Goal: Transaction & Acquisition: Purchase product/service

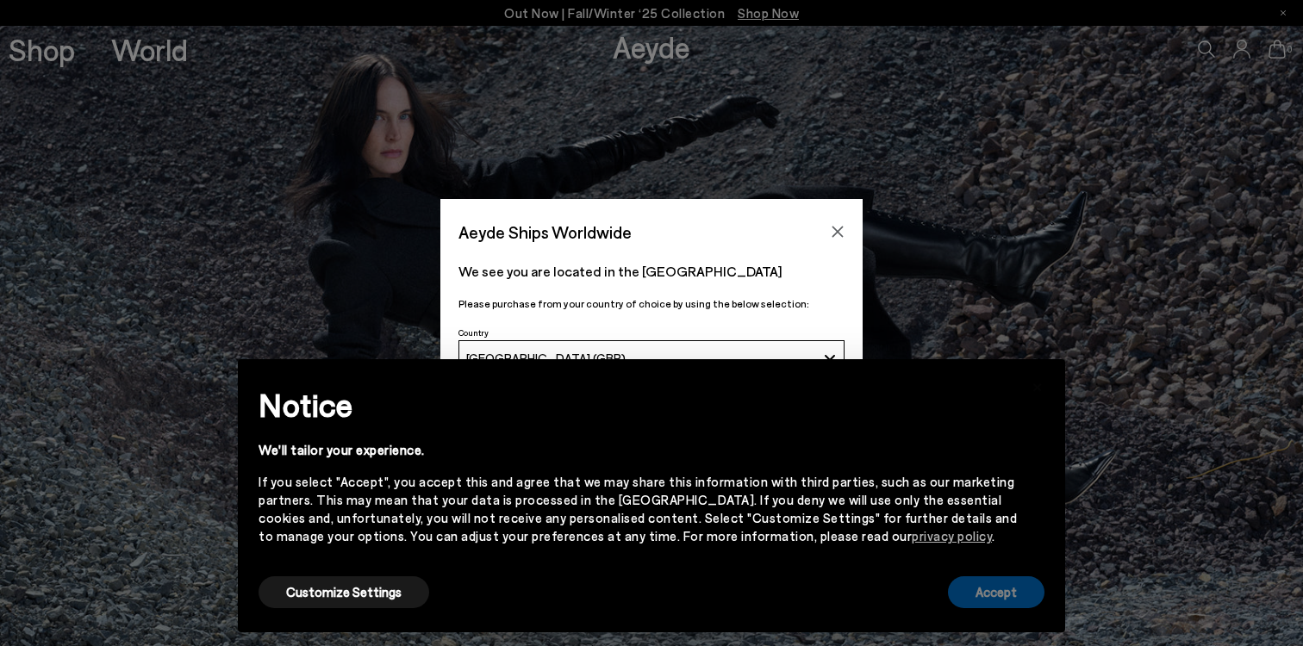
click at [971, 593] on button "Accept" at bounding box center [996, 593] width 97 height 32
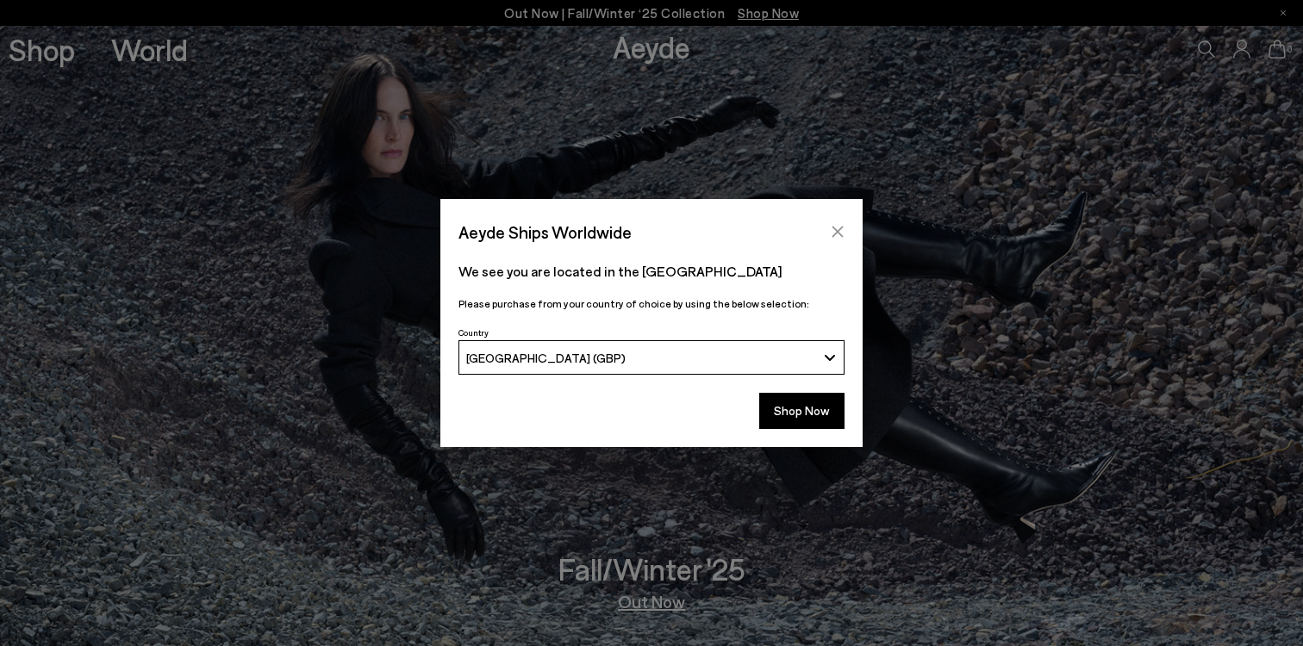
click at [837, 230] on icon "Close" at bounding box center [838, 232] width 14 height 14
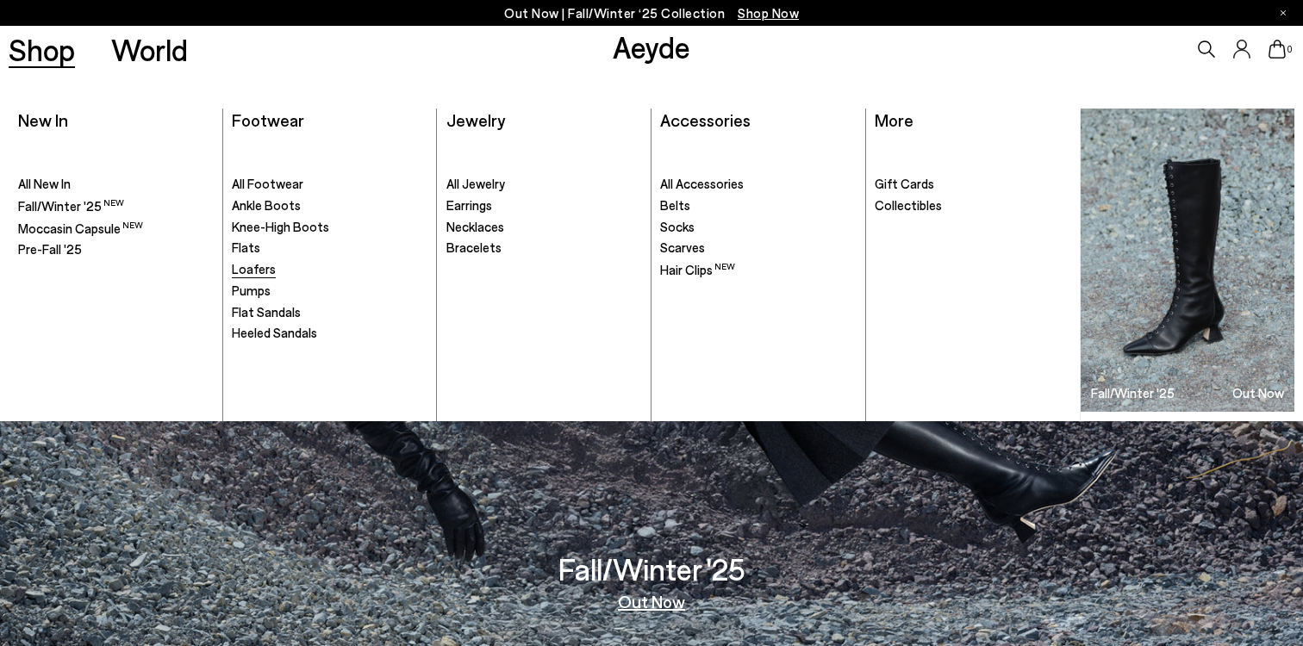
click at [259, 264] on span "Loafers" at bounding box center [254, 269] width 44 height 16
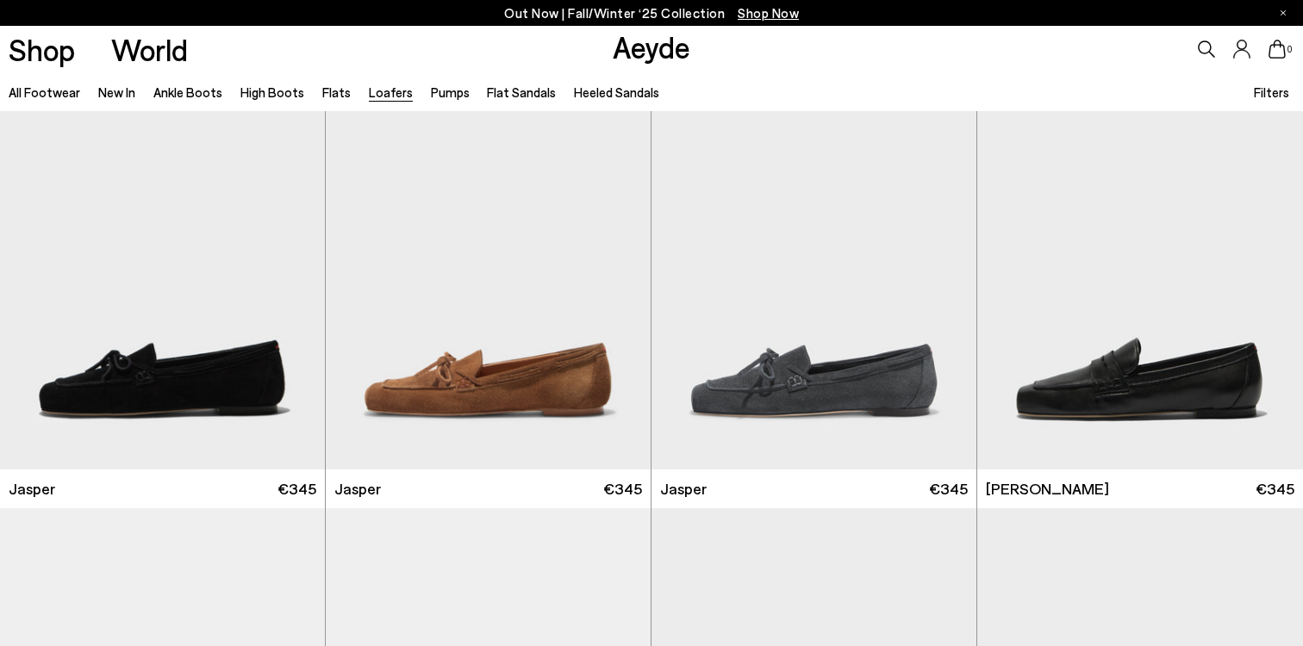
scroll to position [56, 0]
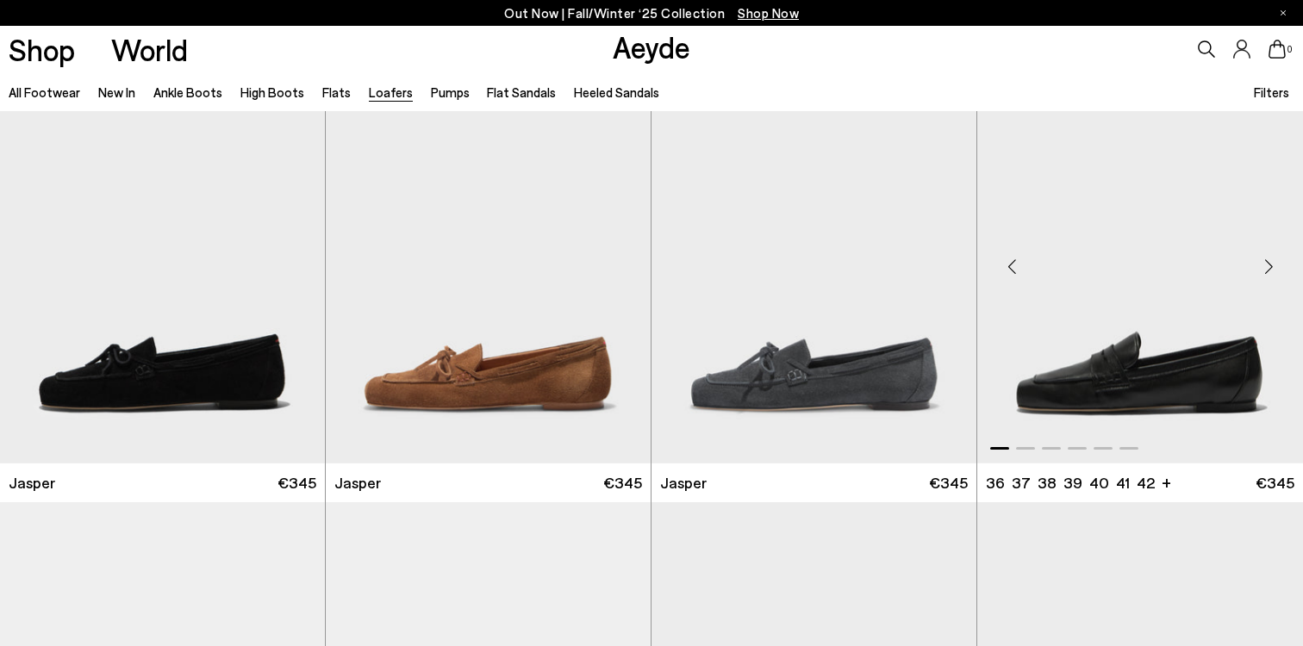
click at [1275, 263] on div "Next slide" at bounding box center [1269, 266] width 52 height 52
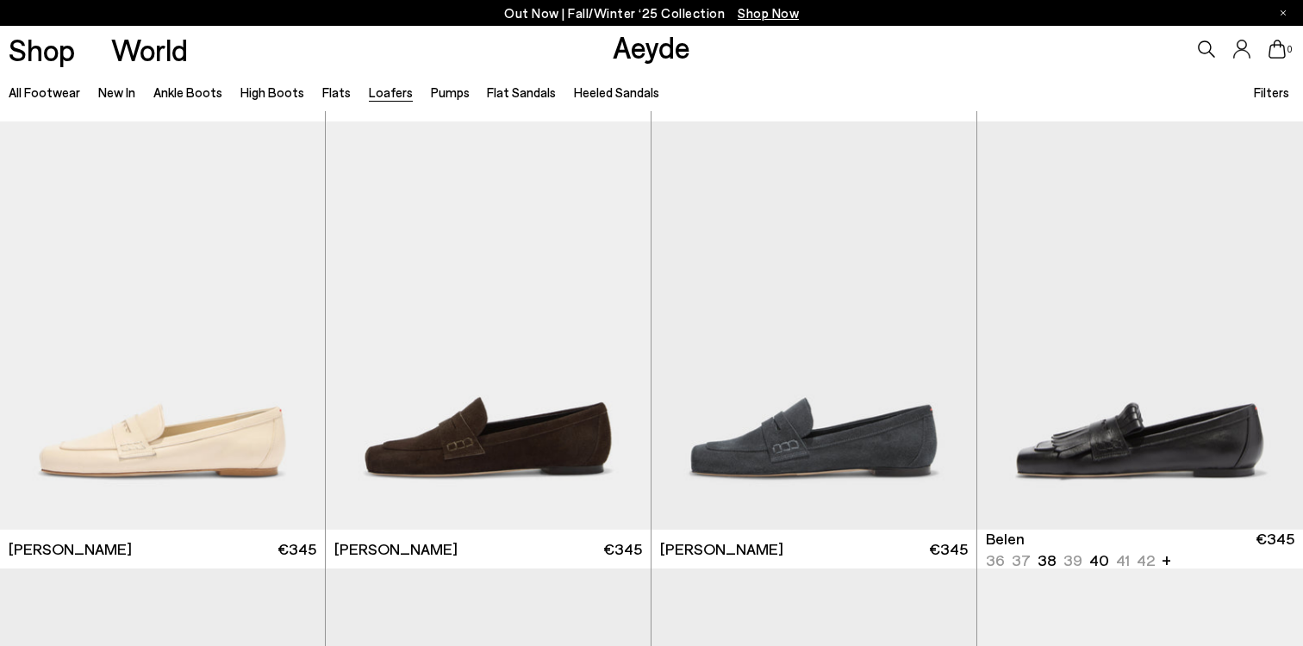
scroll to position [453, 0]
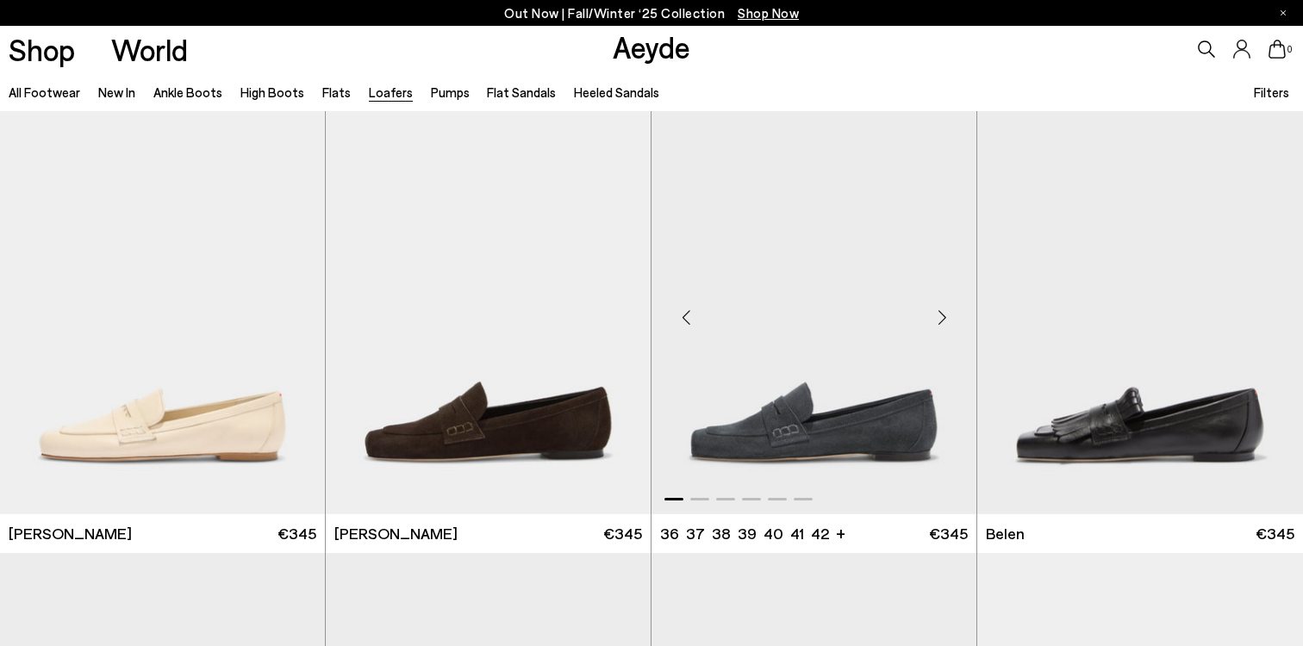
click at [946, 317] on div "Next slide" at bounding box center [942, 317] width 52 height 52
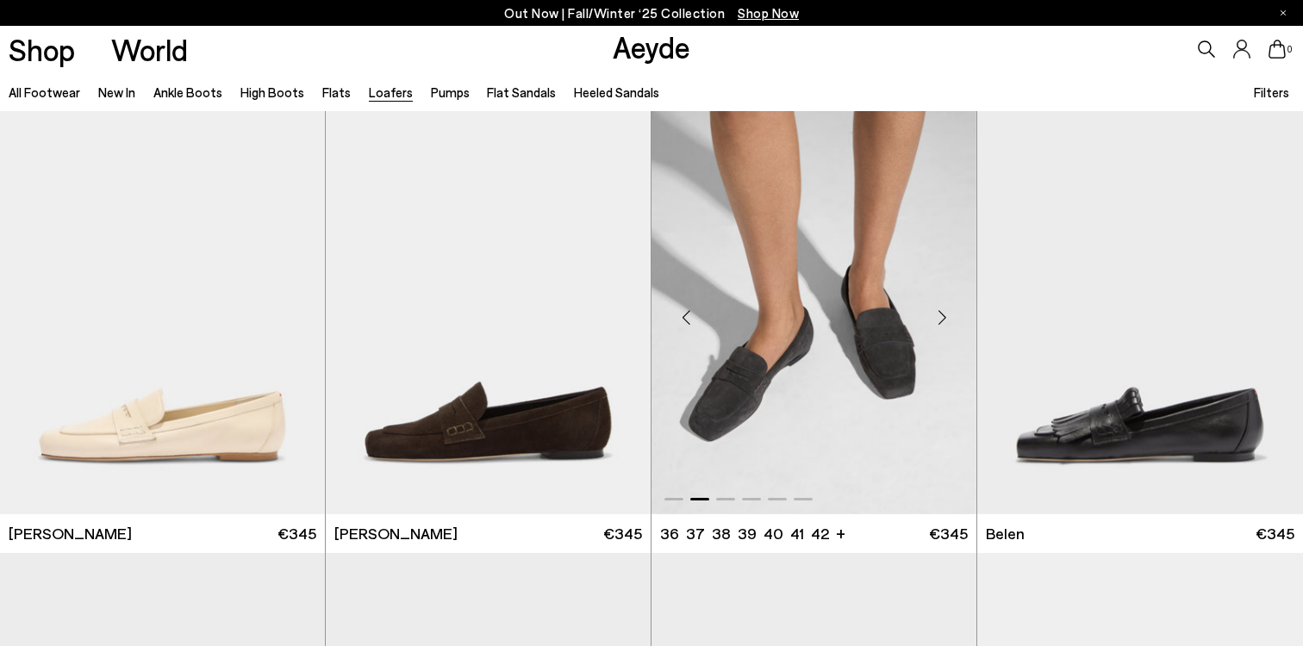
click at [946, 317] on div "Next slide" at bounding box center [942, 317] width 52 height 52
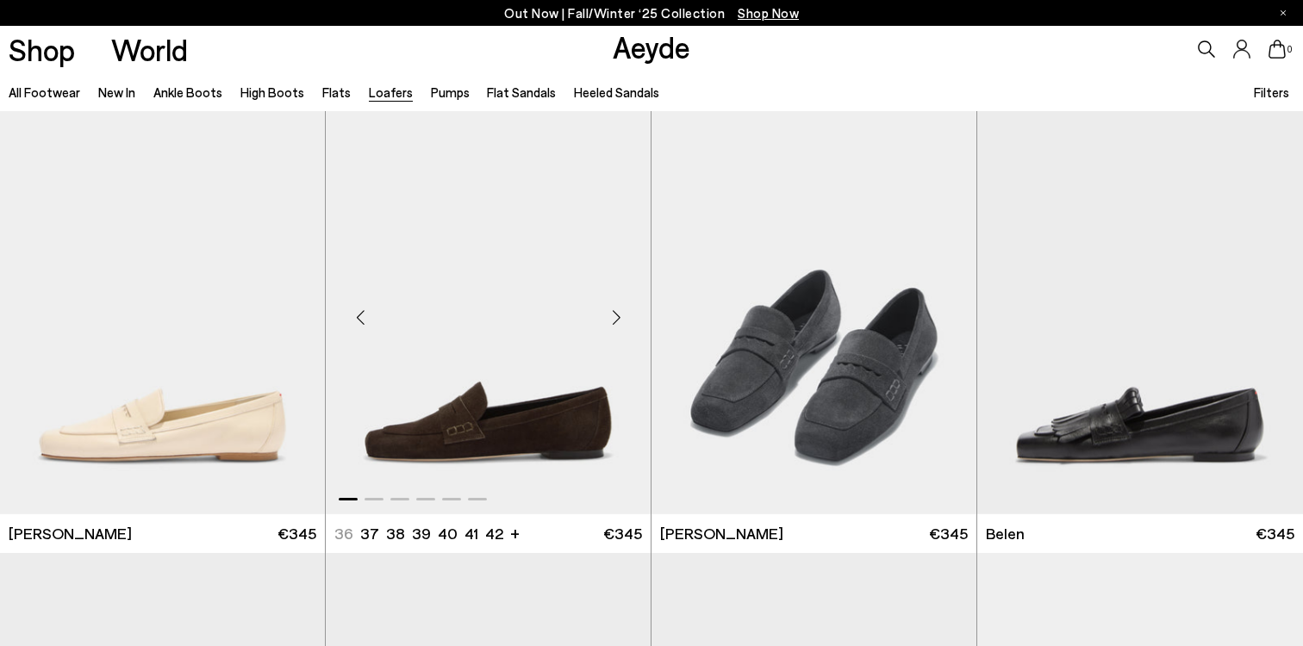
click at [627, 318] on div "Next slide" at bounding box center [616, 317] width 52 height 52
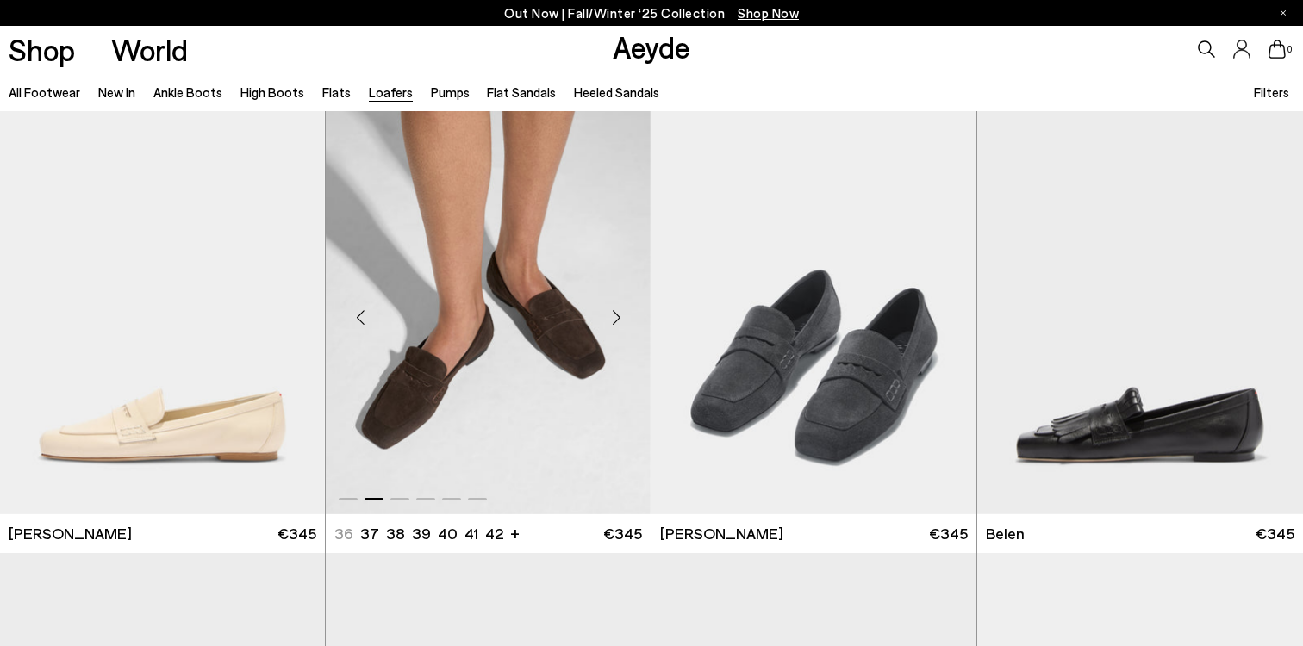
click at [627, 318] on div "Next slide" at bounding box center [616, 317] width 52 height 52
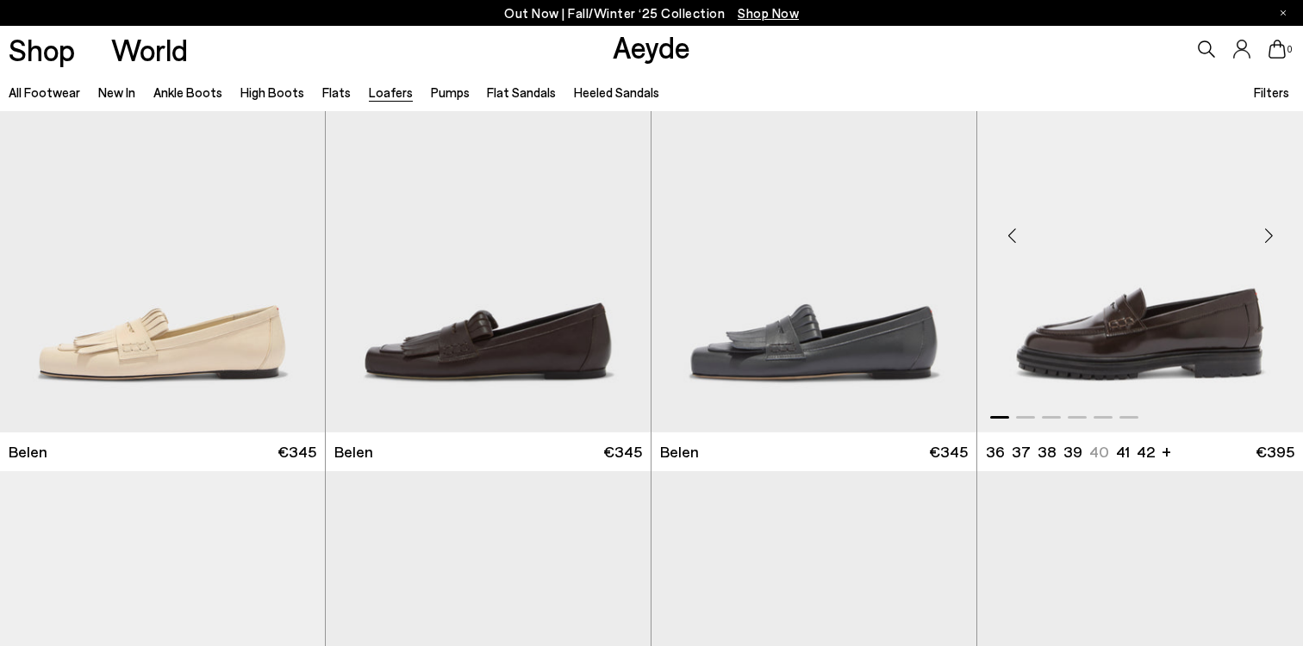
scroll to position [992, 0]
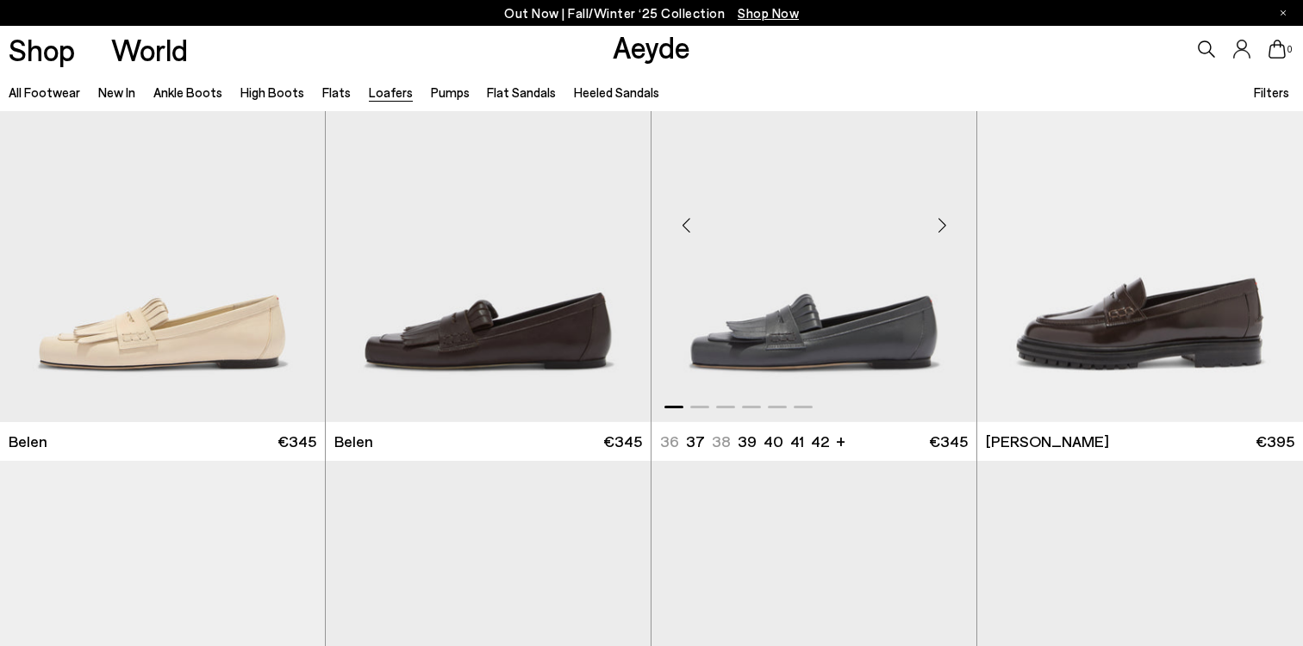
click at [939, 228] on div "Next slide" at bounding box center [942, 225] width 52 height 52
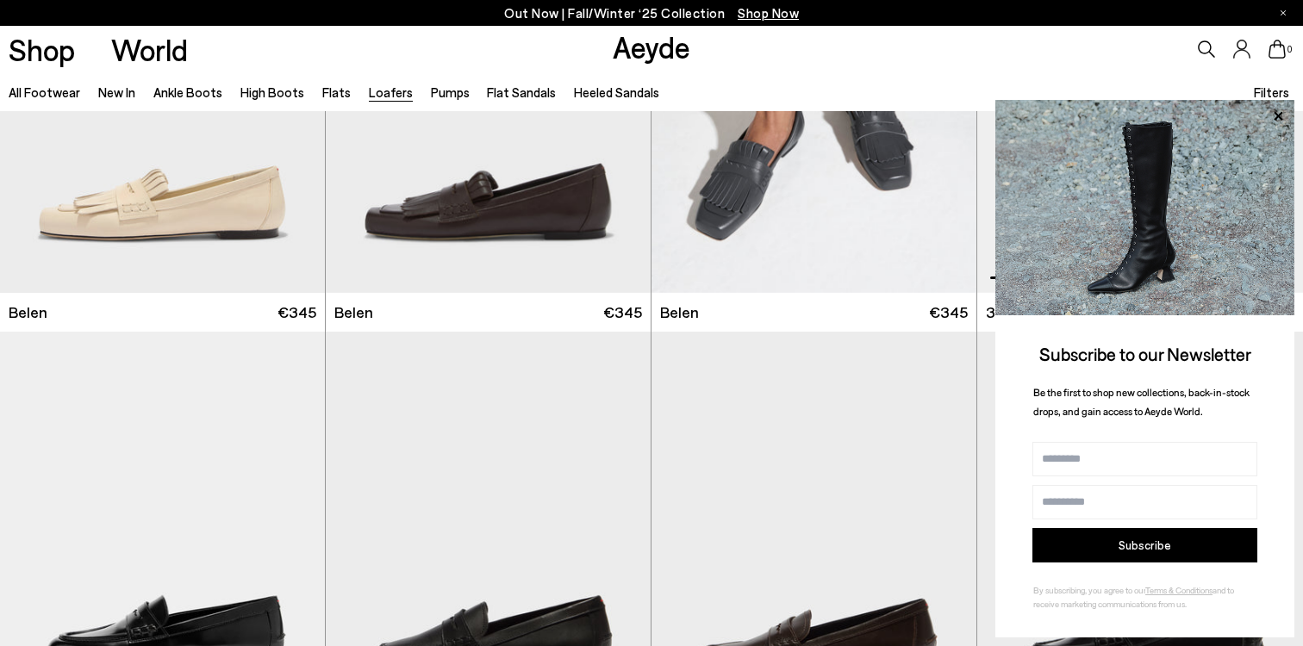
scroll to position [1233, 0]
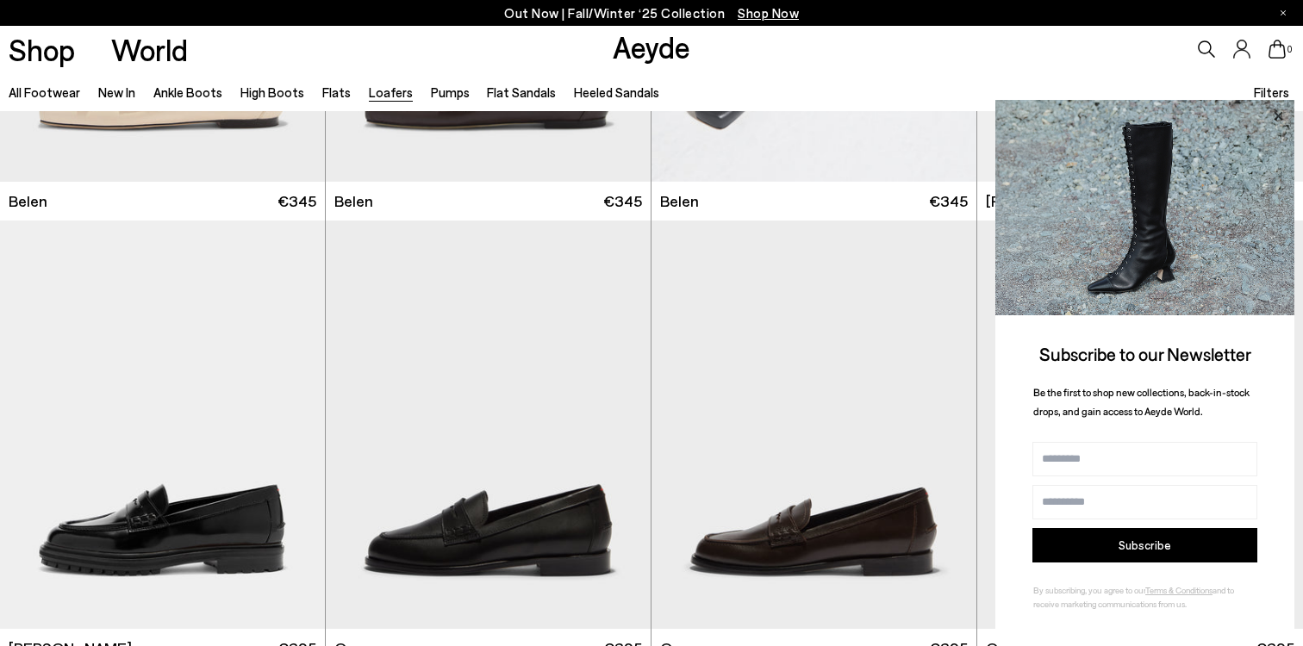
click at [1276, 115] on icon at bounding box center [1278, 116] width 22 height 22
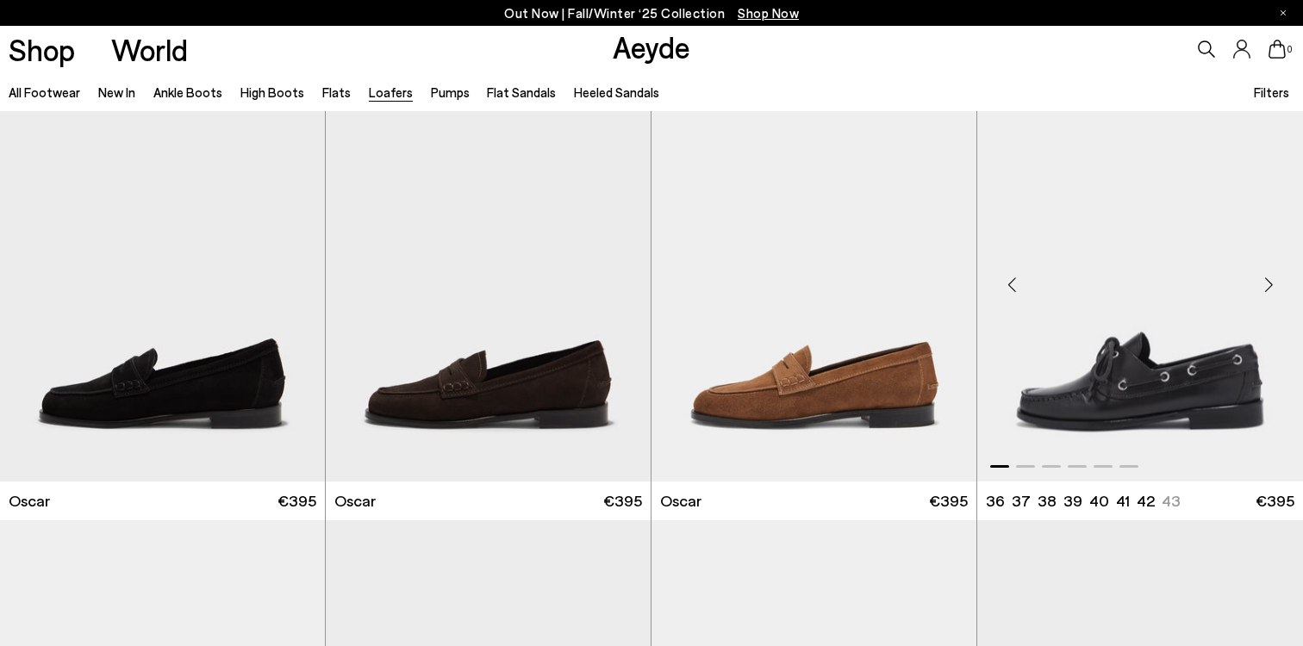
scroll to position [1828, 0]
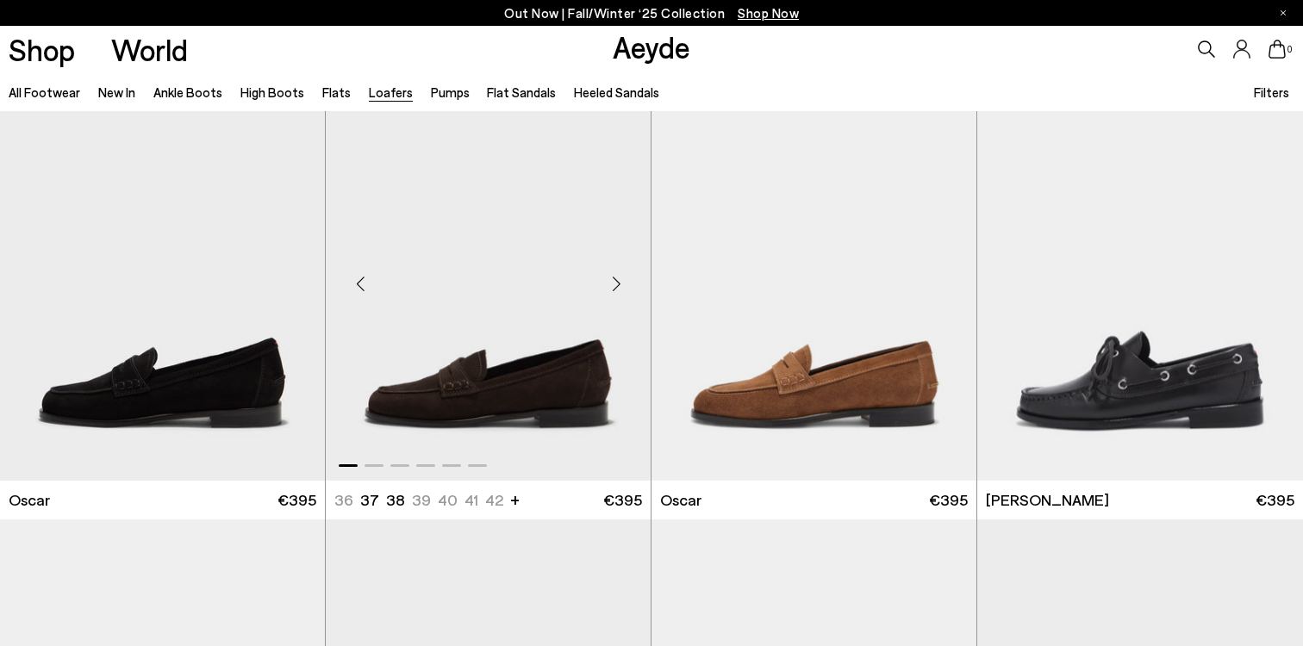
click at [624, 285] on div "Next slide" at bounding box center [616, 284] width 52 height 52
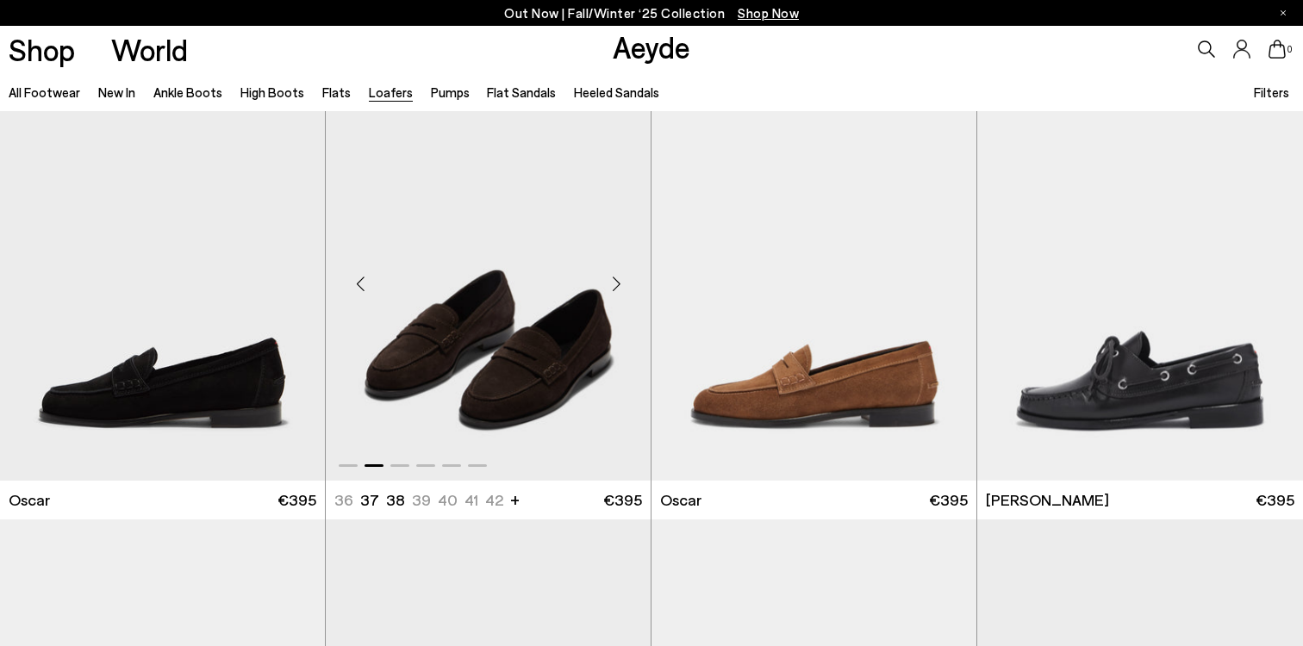
click at [624, 285] on div "Next slide" at bounding box center [616, 284] width 52 height 52
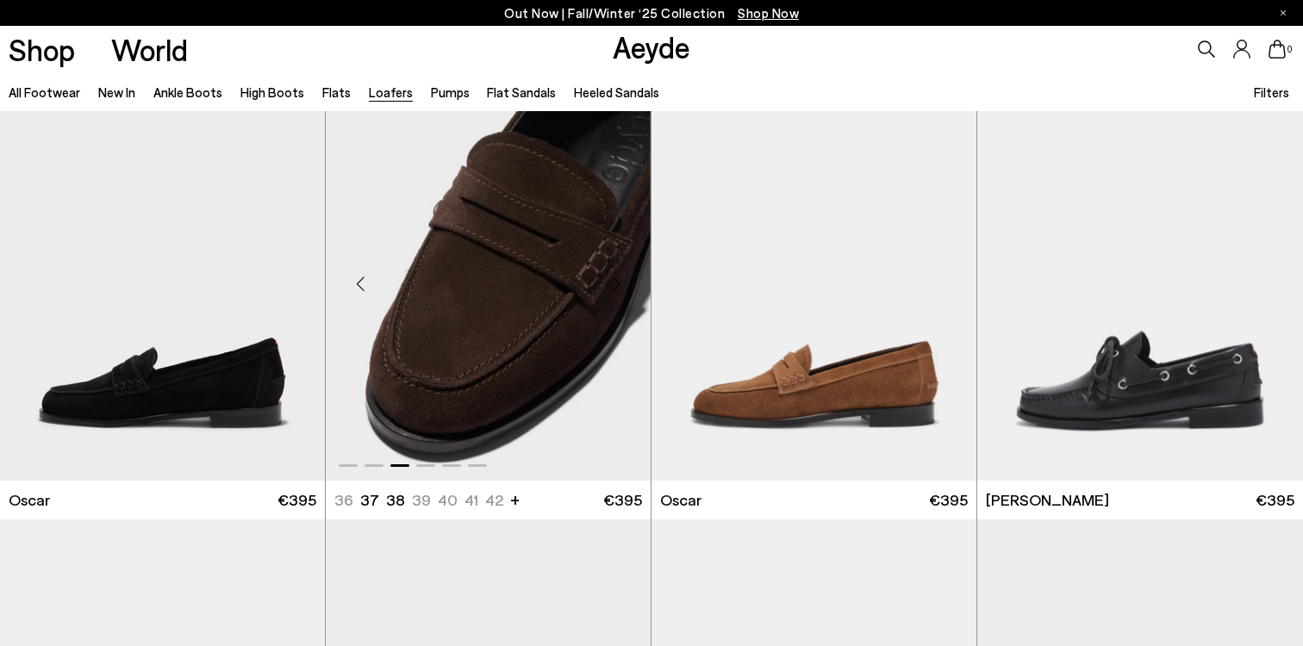
click at [624, 285] on div "Next slide" at bounding box center [616, 284] width 52 height 52
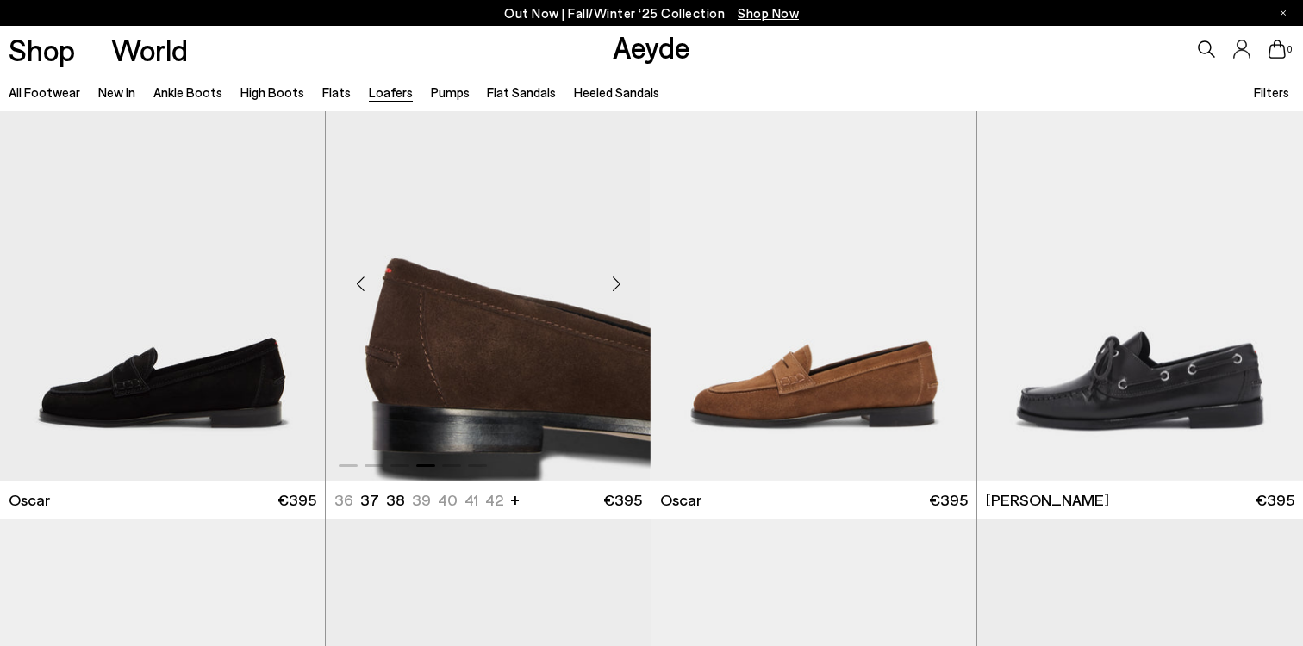
click at [624, 285] on div "Next slide" at bounding box center [616, 284] width 52 height 52
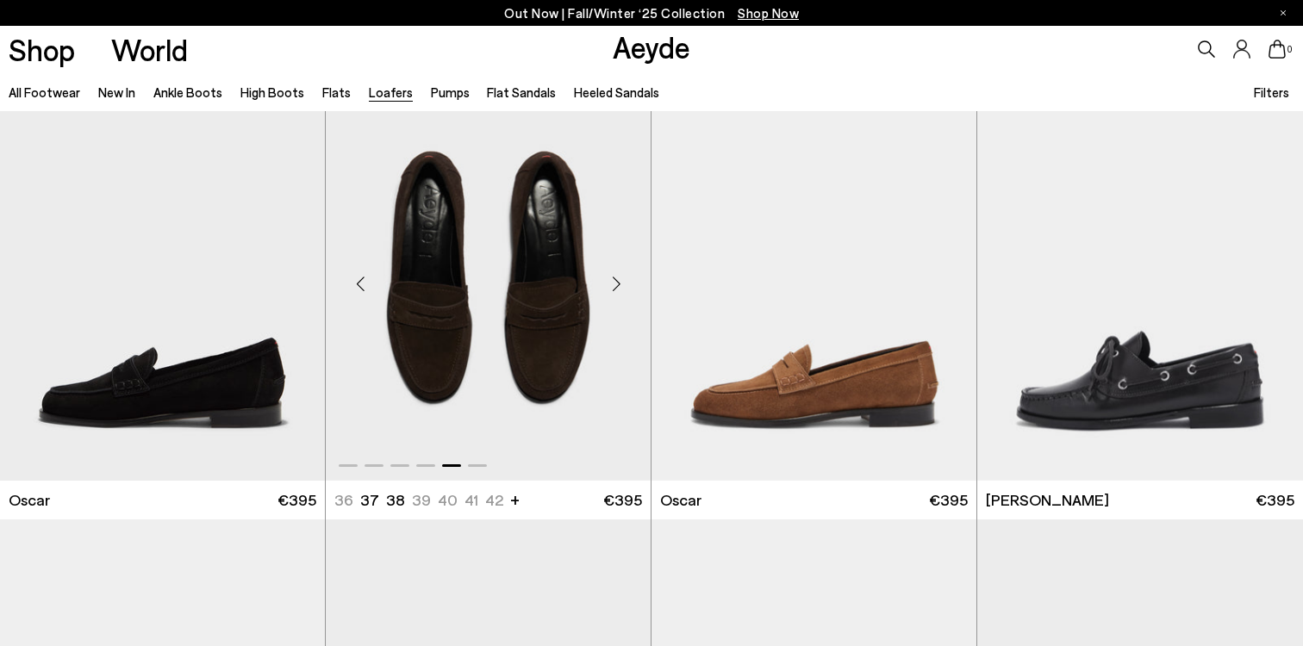
click at [624, 285] on div "Next slide" at bounding box center [616, 284] width 52 height 52
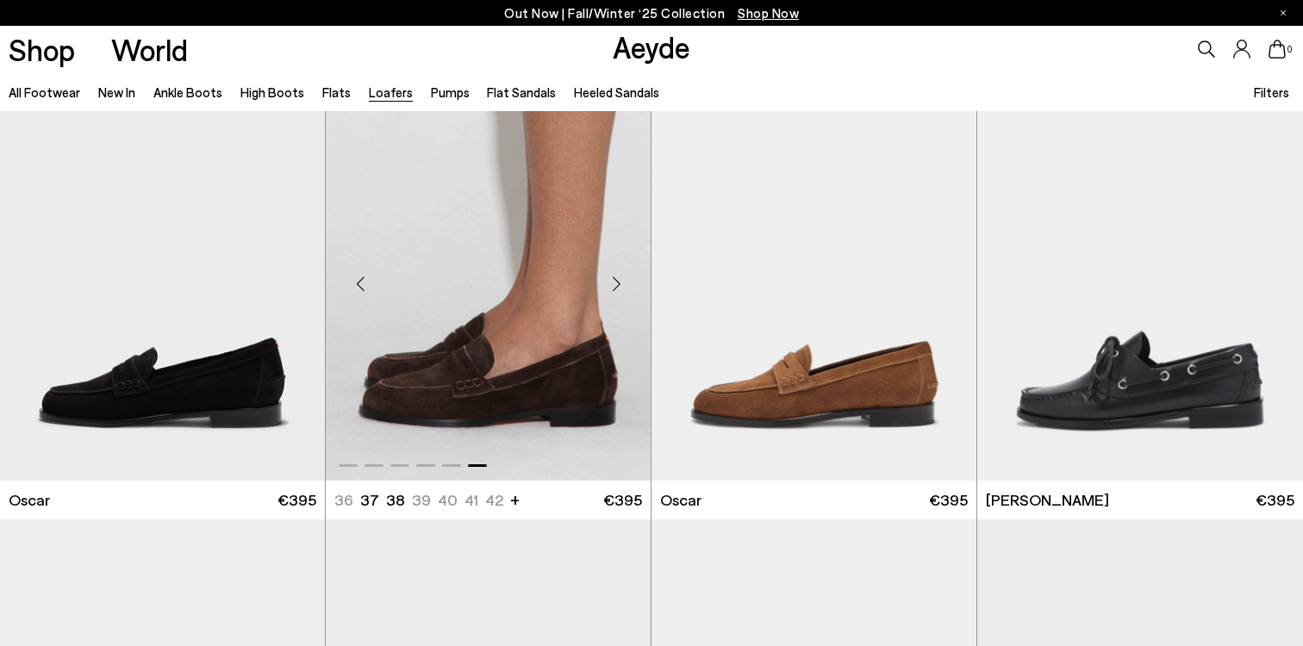
click at [624, 285] on div "Next slide" at bounding box center [616, 284] width 52 height 52
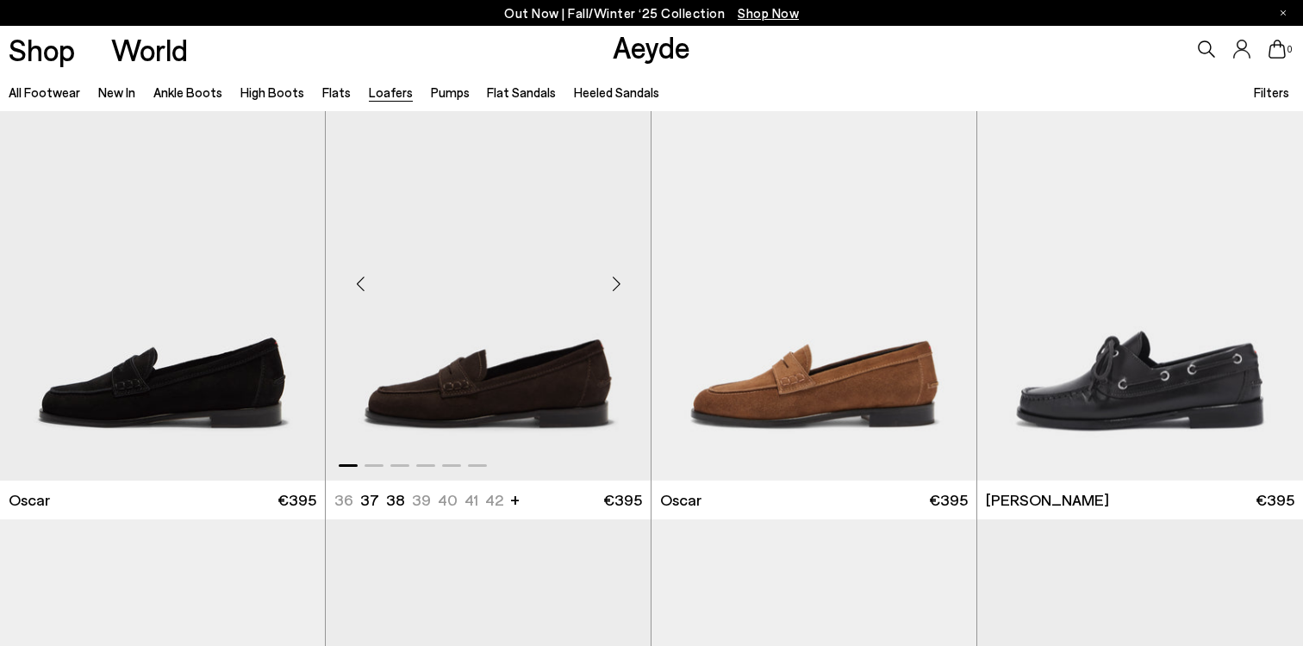
click at [624, 285] on div "Next slide" at bounding box center [616, 284] width 52 height 52
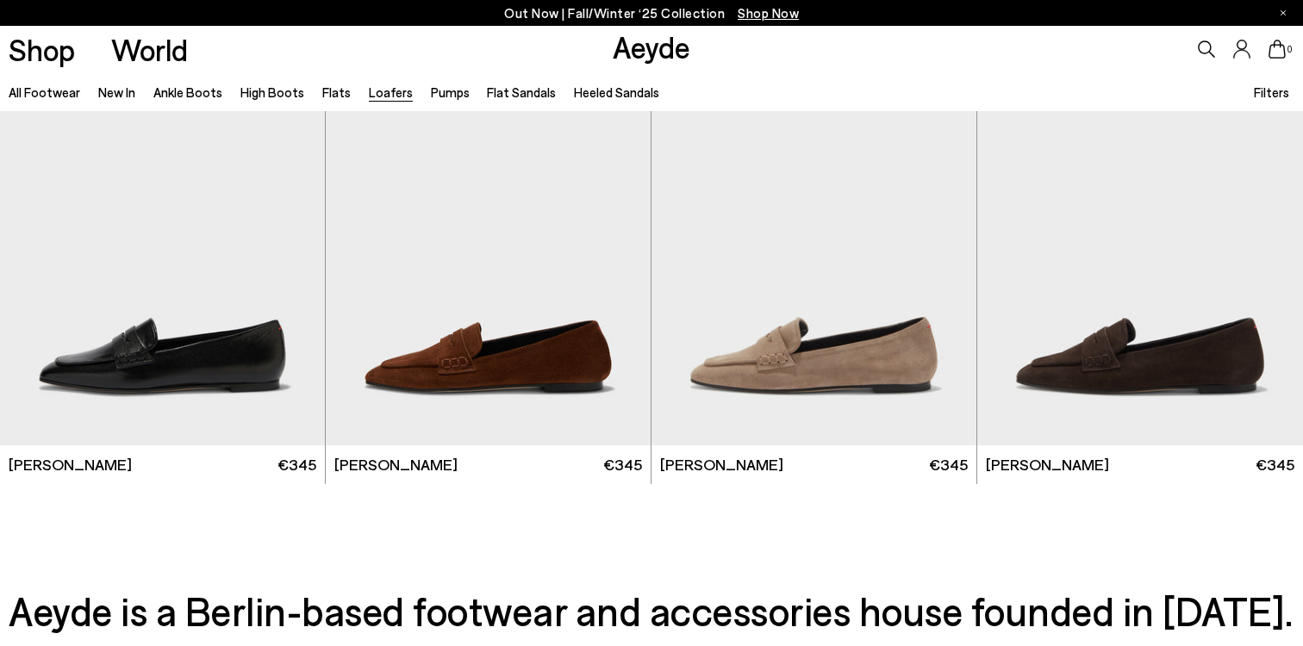
scroll to position [3210, 0]
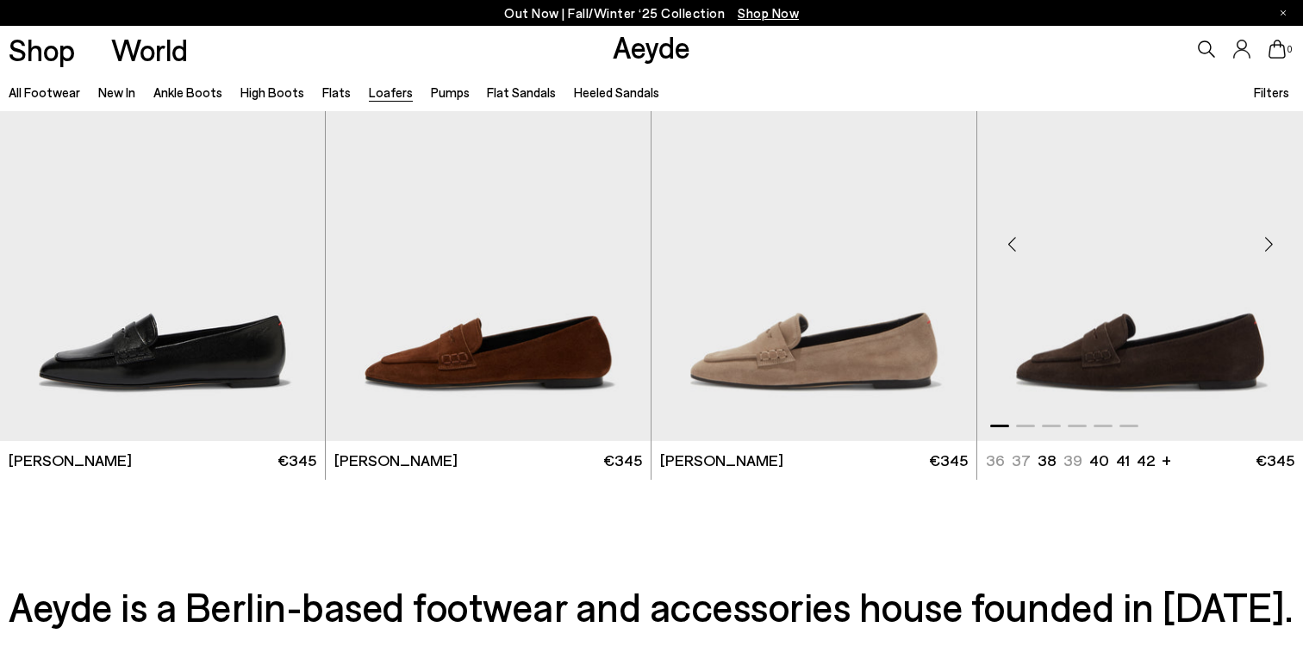
click at [1270, 247] on div "Next slide" at bounding box center [1269, 244] width 52 height 52
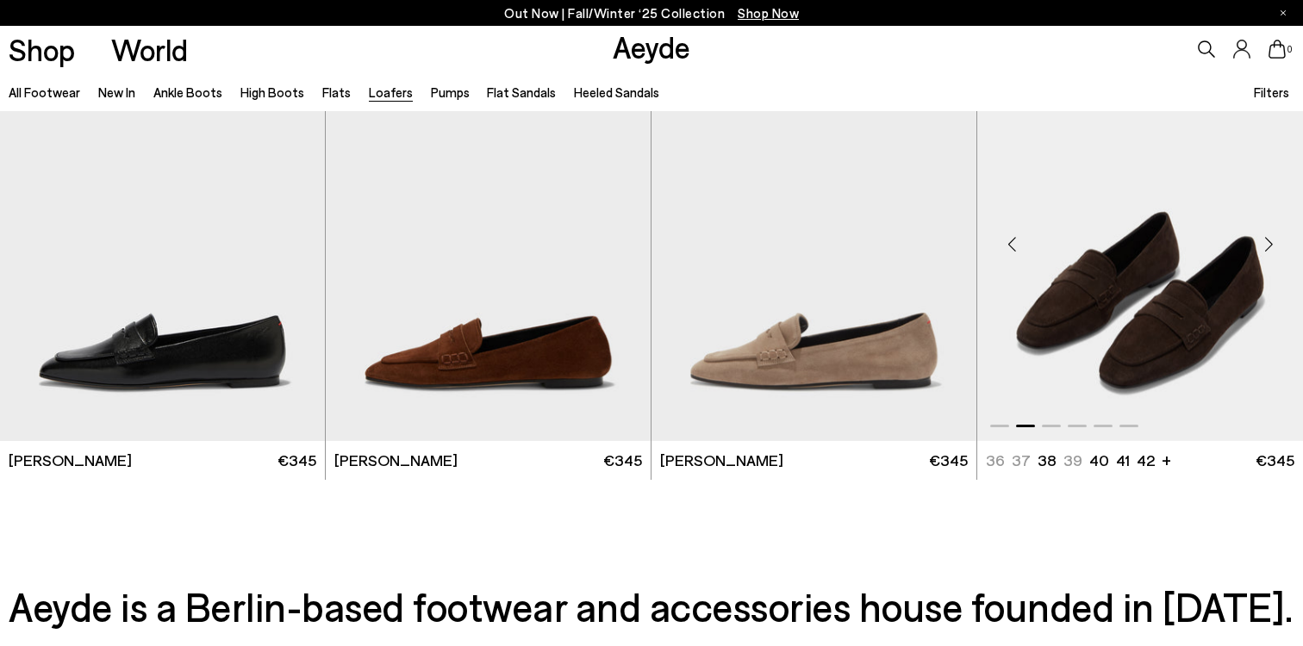
click at [1270, 247] on div "Next slide" at bounding box center [1269, 244] width 52 height 52
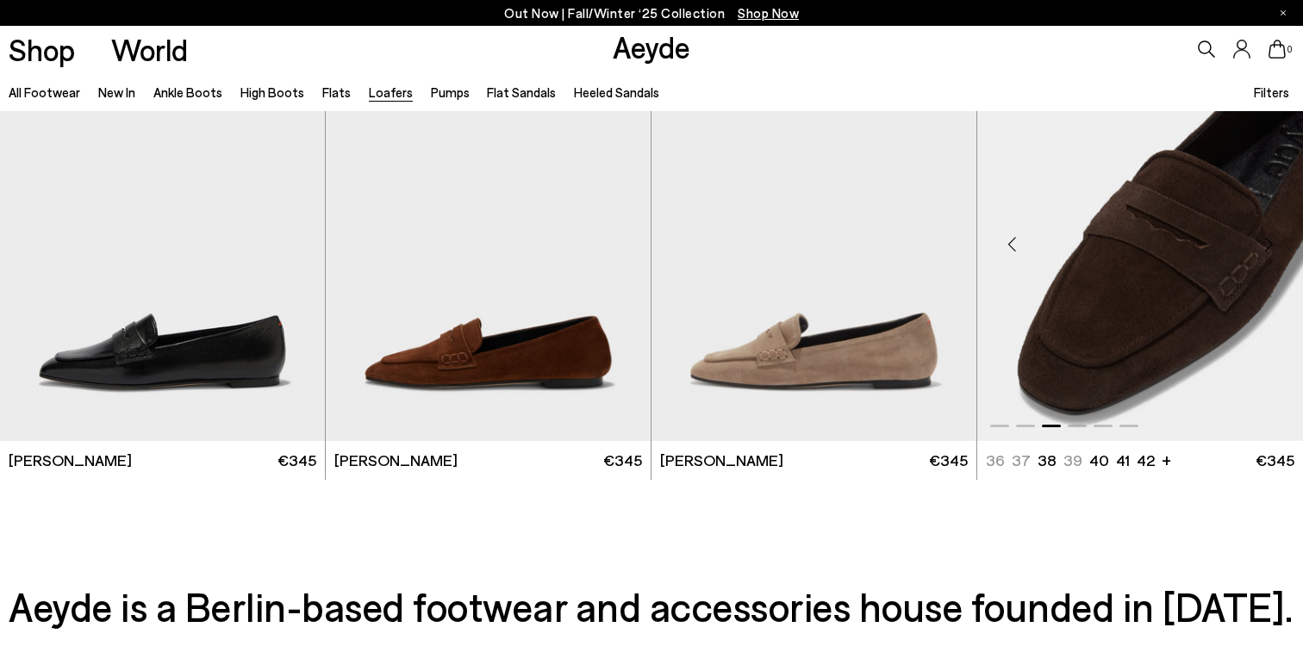
click at [1270, 247] on div "Next slide" at bounding box center [1269, 244] width 52 height 52
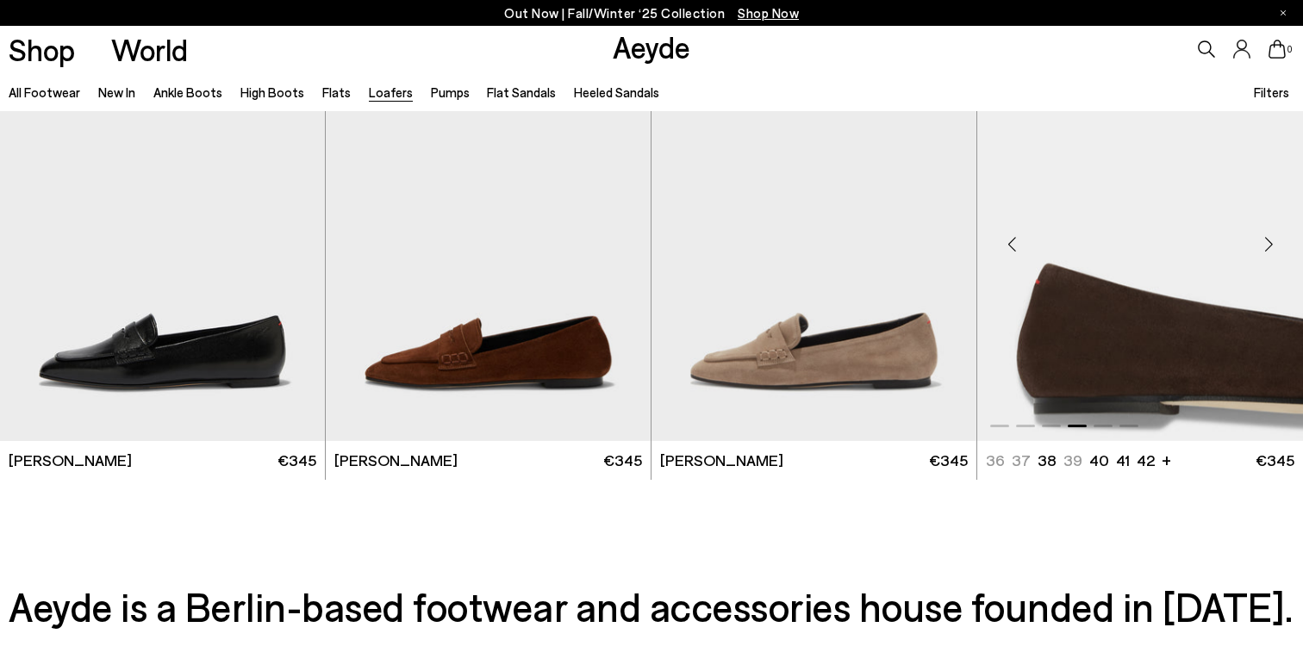
click at [1270, 247] on div "Next slide" at bounding box center [1269, 244] width 52 height 52
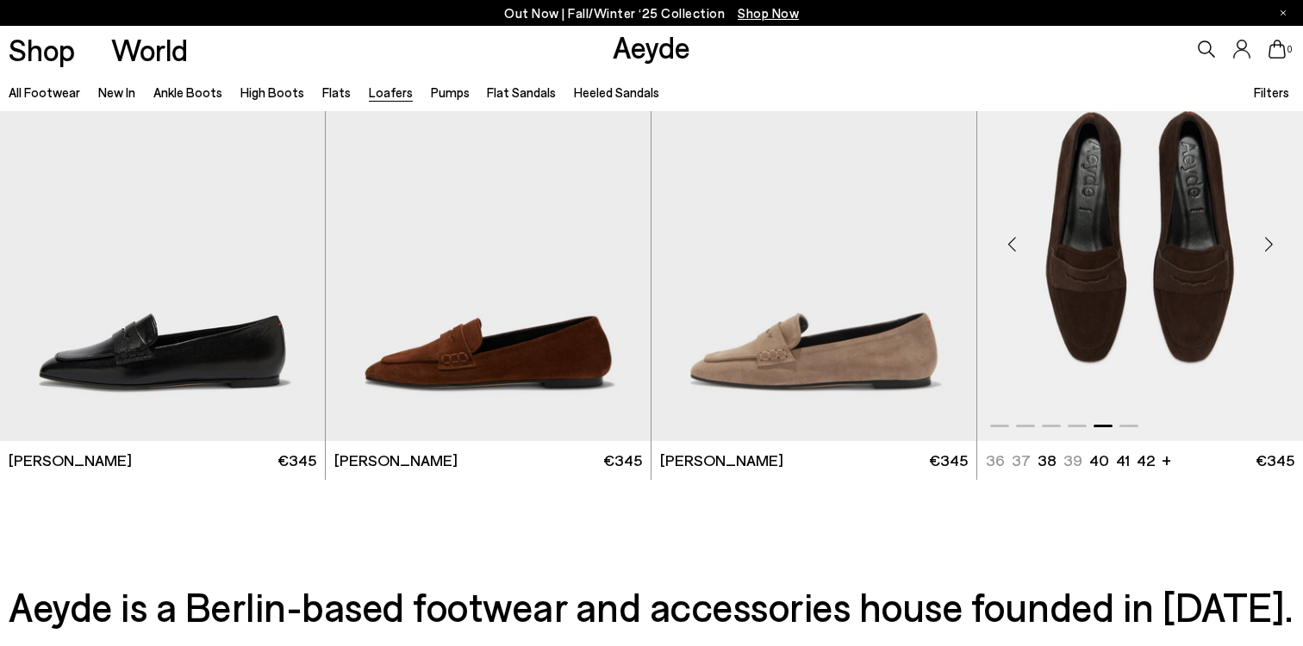
click at [1271, 246] on div "Next slide" at bounding box center [1269, 244] width 52 height 52
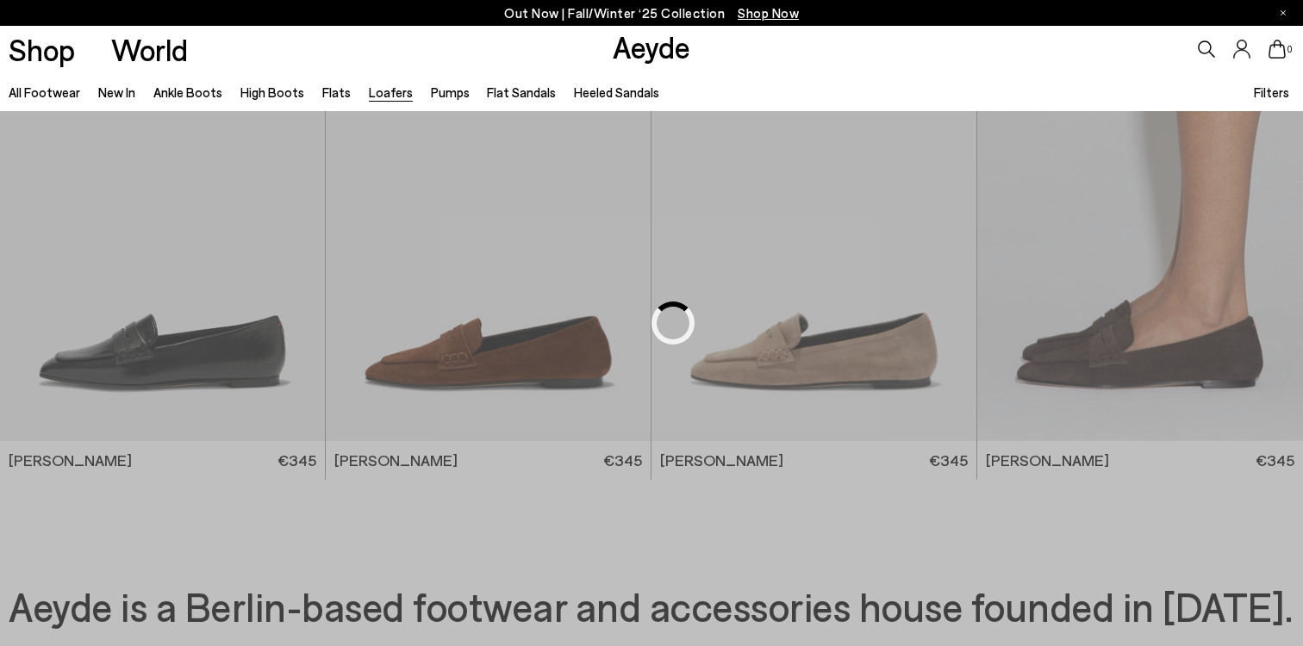
scroll to position [947, 0]
